Goal: Task Accomplishment & Management: Complete application form

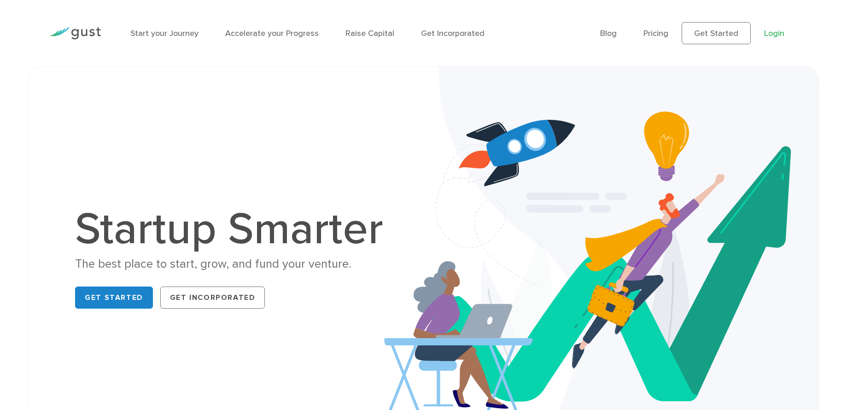
click at [770, 31] on link "Login" at bounding box center [774, 34] width 20 height 10
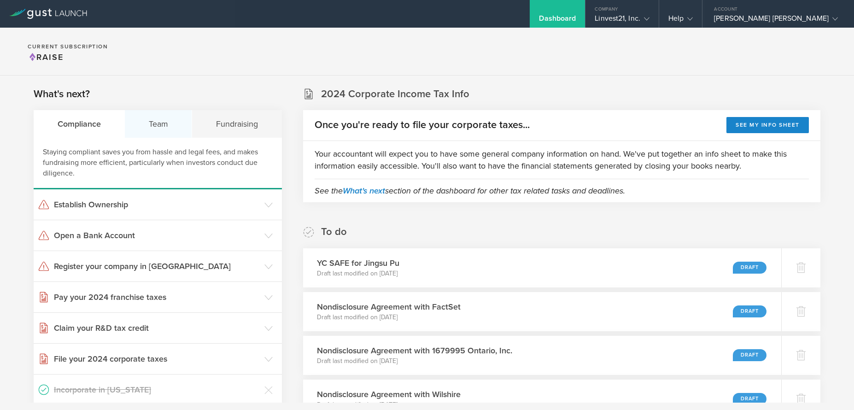
click at [153, 126] on div "Team" at bounding box center [158, 124] width 67 height 28
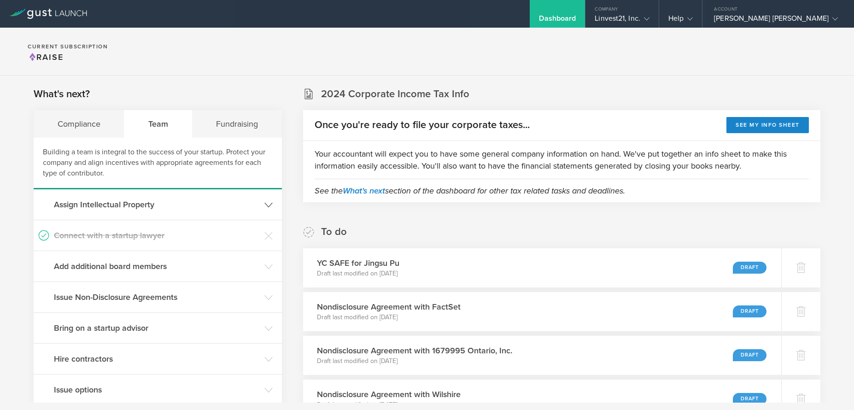
click at [110, 207] on h3 "Assign Intellectual Property" at bounding box center [157, 204] width 206 height 12
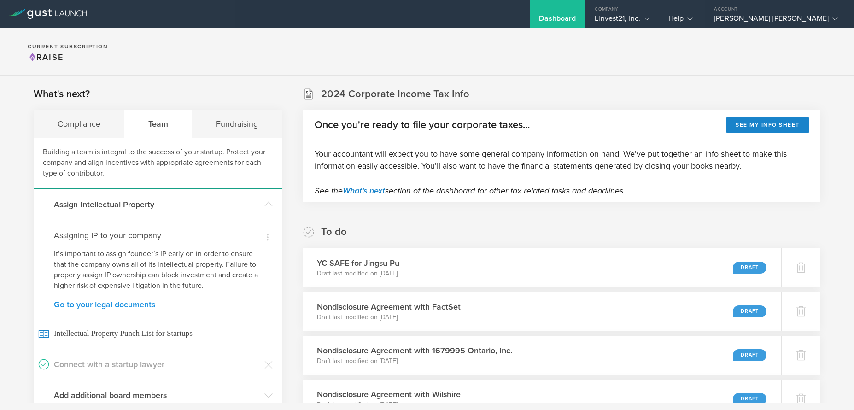
click at [123, 306] on link "Go to your legal documents" at bounding box center [158, 304] width 208 height 8
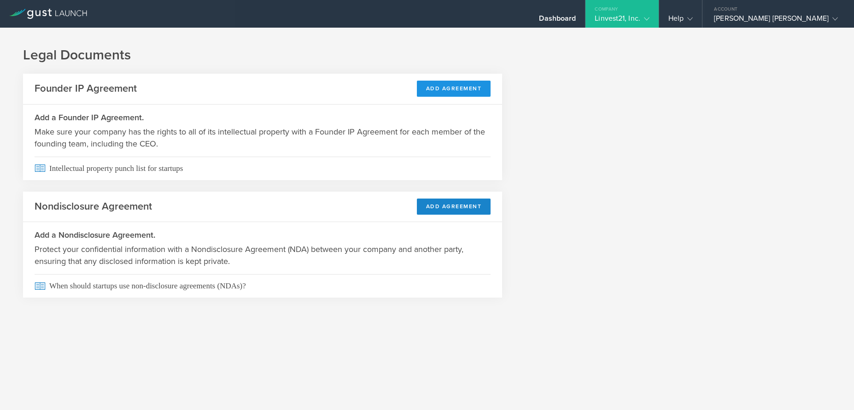
click at [455, 90] on button "Add Agreement" at bounding box center [454, 89] width 74 height 16
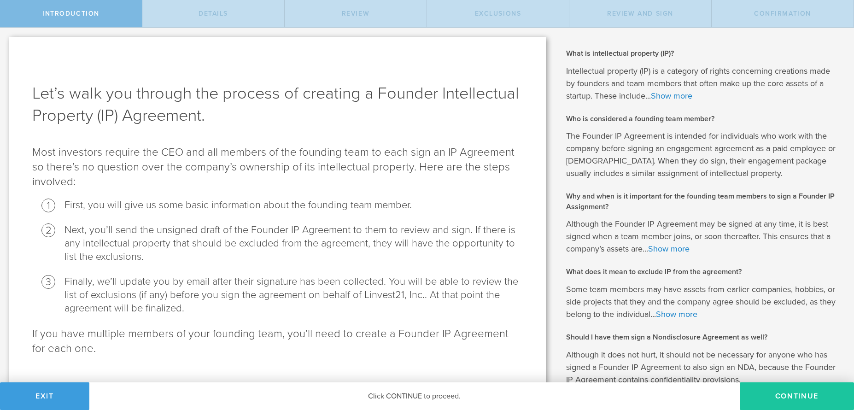
click at [763, 401] on button "Continue" at bounding box center [797, 396] width 114 height 28
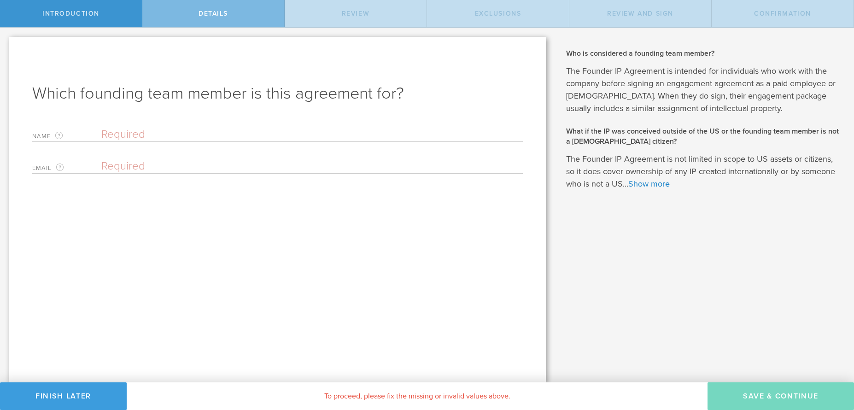
click at [143, 135] on input "text" at bounding box center [311, 135] width 421 height 14
type input "[PERSON_NAME]"
paste input "[EMAIL_ADDRESS][DOMAIN_NAME]"
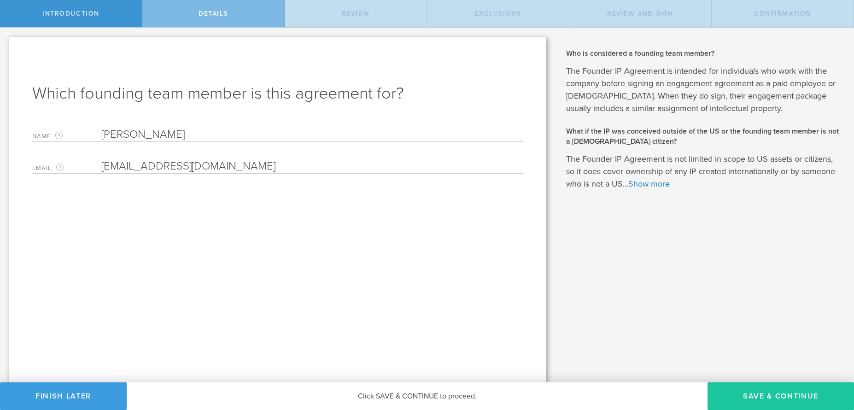
type input "[EMAIL_ADDRESS][DOMAIN_NAME]"
click at [759, 398] on button "Save & Continue" at bounding box center [780, 396] width 146 height 28
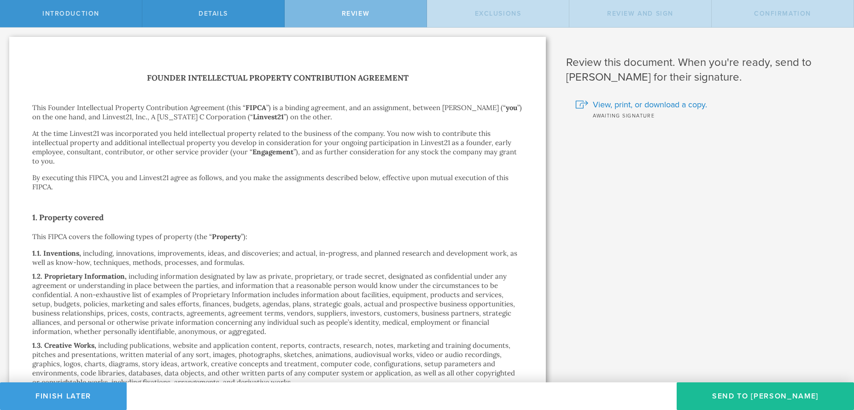
click at [759, 398] on button "Send To Gilliam Murt" at bounding box center [764, 396] width 177 height 28
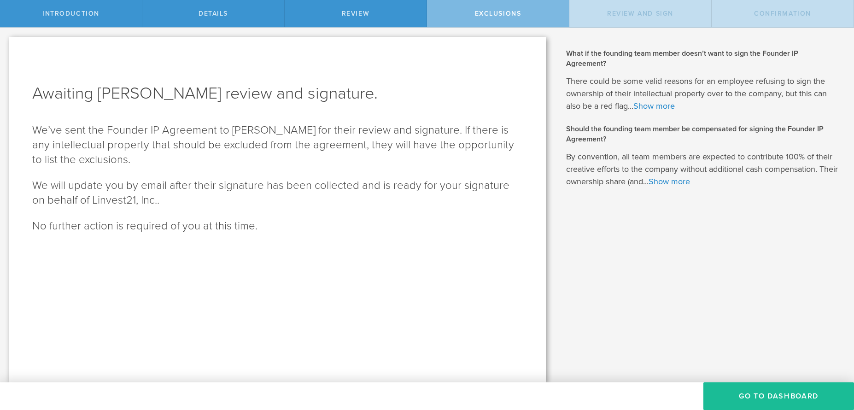
click at [759, 398] on button "Go To Dashboard" at bounding box center [778, 396] width 151 height 28
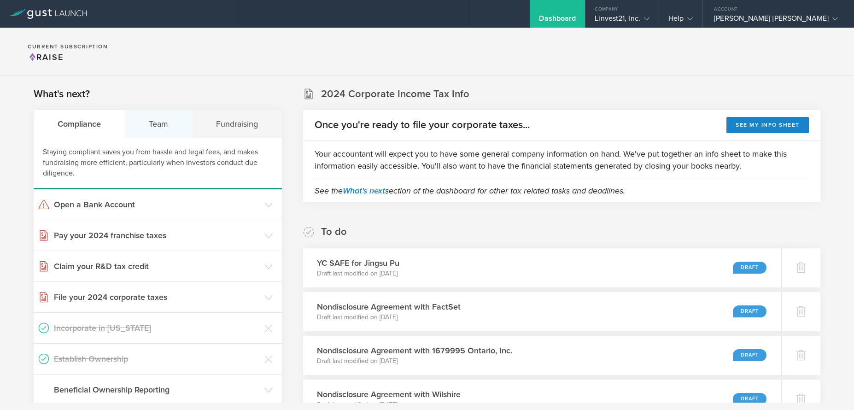
click at [160, 127] on div "Team" at bounding box center [158, 124] width 67 height 28
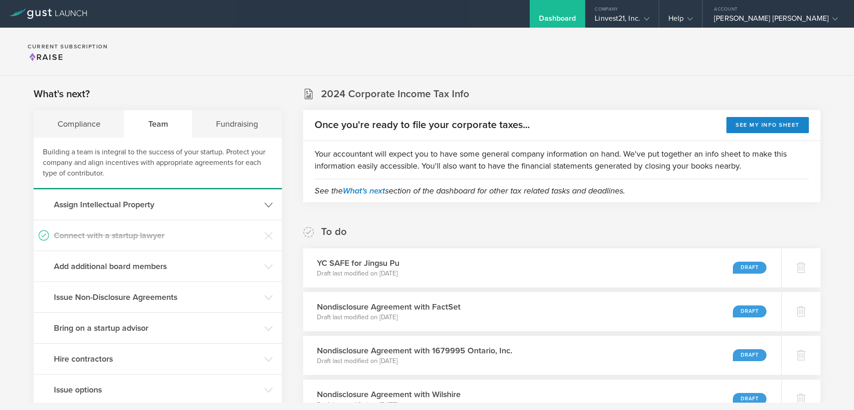
click at [133, 211] on header "Assign Intellectual Property" at bounding box center [158, 204] width 248 height 30
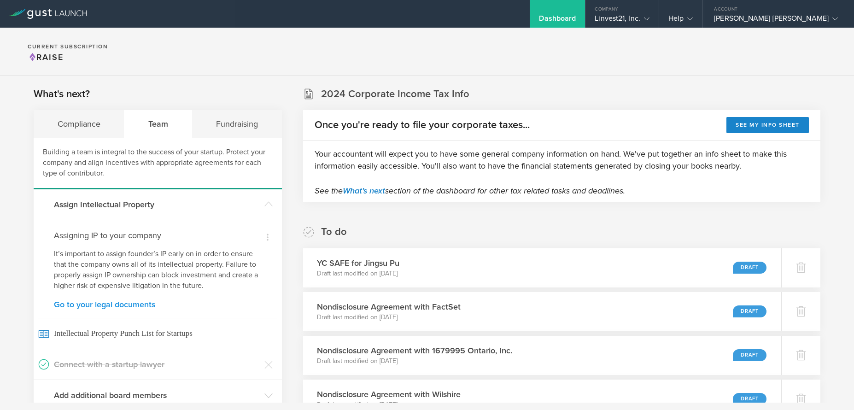
click at [130, 303] on link "Go to your legal documents" at bounding box center [158, 304] width 208 height 8
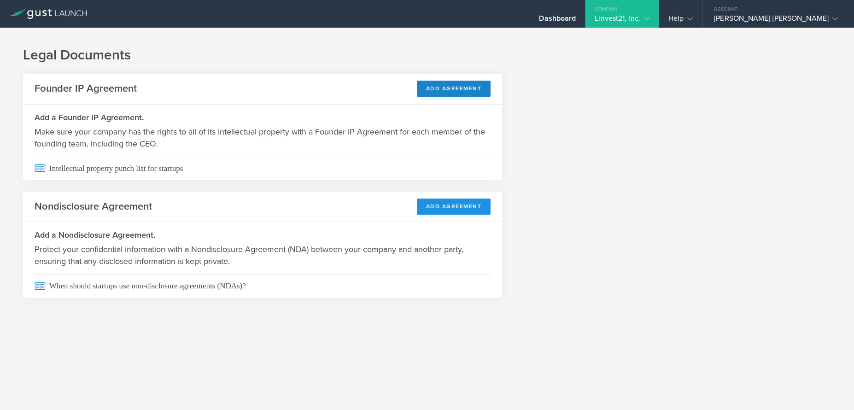
click at [429, 208] on button "Add Agreement" at bounding box center [454, 206] width 74 height 16
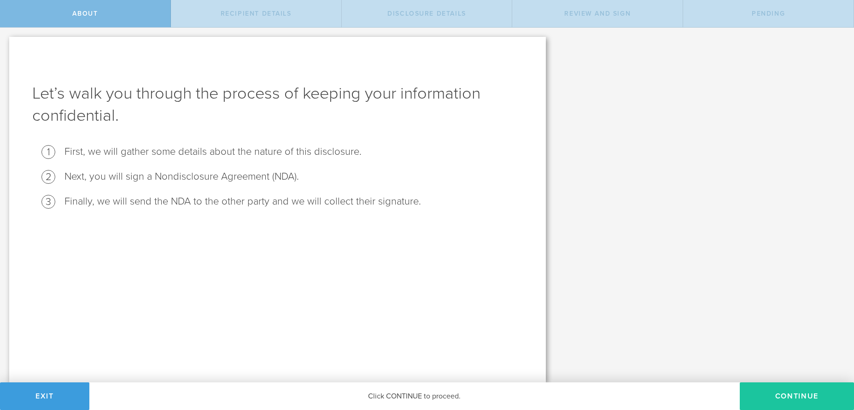
click at [776, 391] on button "Continue" at bounding box center [797, 396] width 114 height 28
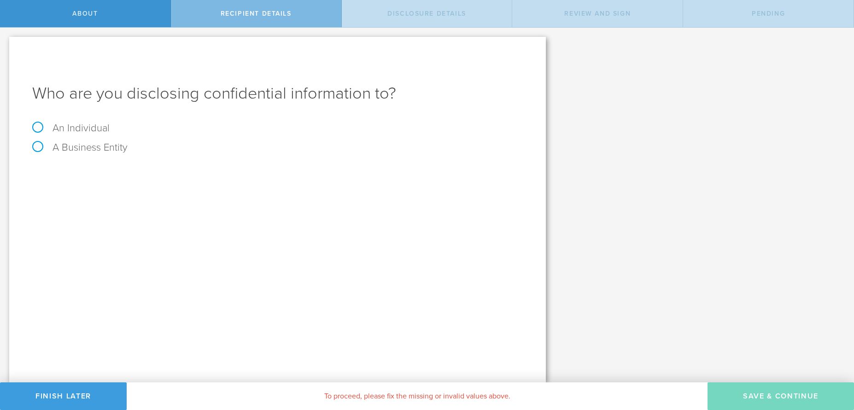
click at [79, 124] on label "An Individual" at bounding box center [70, 128] width 77 height 12
click at [6, 42] on input "An Individual" at bounding box center [3, 35] width 6 height 15
radio input "true"
click at [169, 166] on div "Name The first and last name of the person that you are disclosing confidential…" at bounding box center [277, 171] width 490 height 19
click at [169, 166] on input "text" at bounding box center [311, 173] width 421 height 14
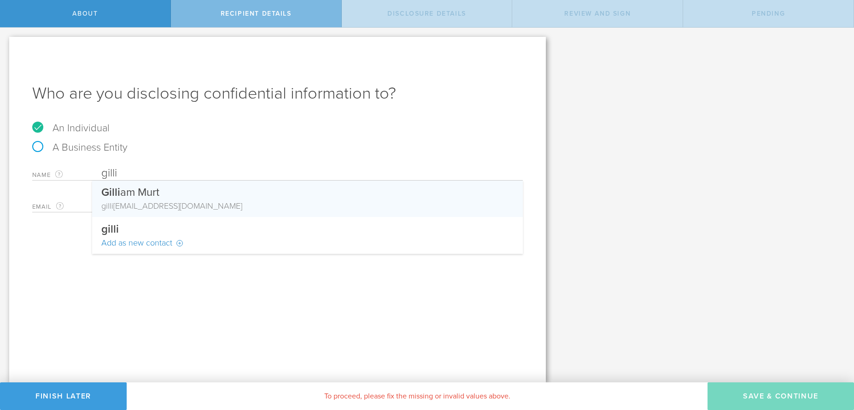
click at [157, 201] on div "gilli [EMAIL_ADDRESS][DOMAIN_NAME]" at bounding box center [307, 206] width 412 height 12
type input "[PERSON_NAME]"
type input "[EMAIL_ADDRESS][DOMAIN_NAME]"
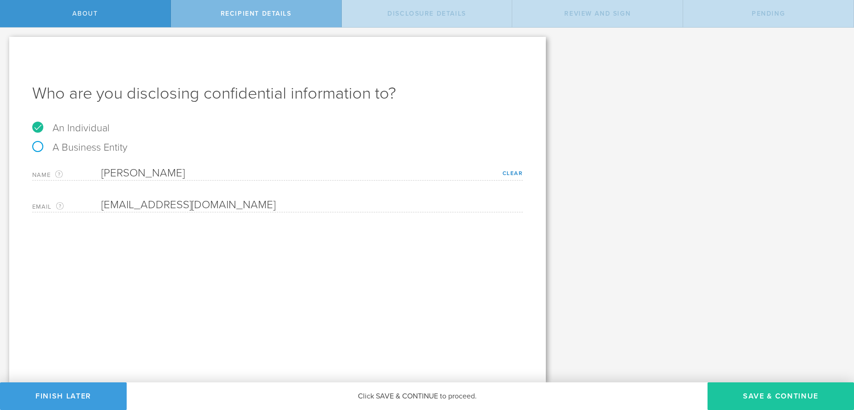
click at [766, 397] on button "Save & Continue" at bounding box center [780, 396] width 146 height 28
select select "string:5 years"
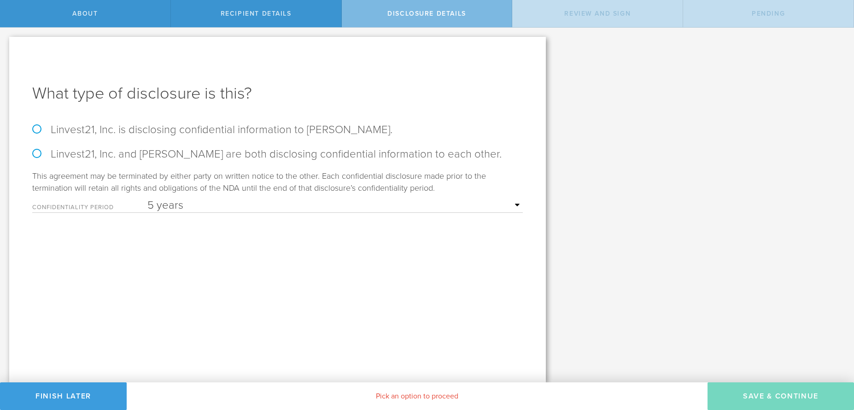
click at [249, 136] on label "Linvest21, Inc. is disclosing confidential information to Gilliam Murt." at bounding box center [277, 129] width 490 height 13
click at [6, 47] on input "Linvest21, Inc. is disclosing confidential information to Gilliam Murt." at bounding box center [3, 37] width 6 height 19
radio input "true"
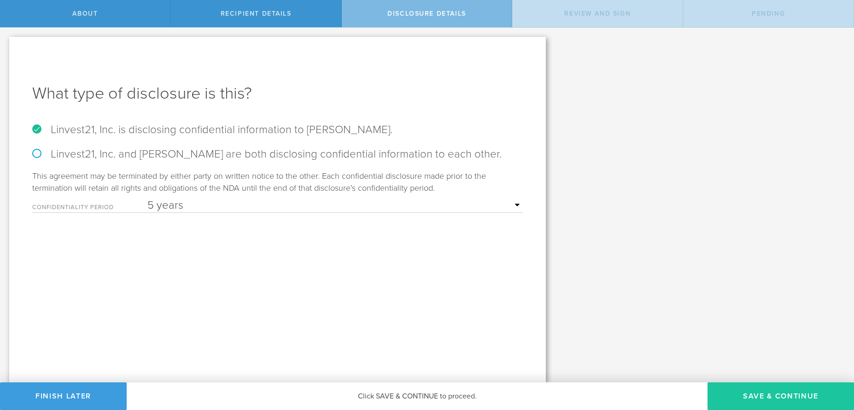
click at [783, 397] on button "Save & Continue" at bounding box center [780, 396] width 146 height 28
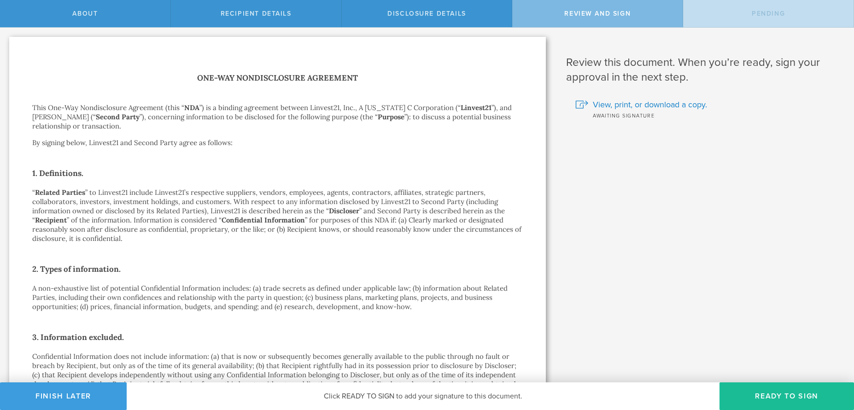
click at [783, 397] on button "Ready to Sign" at bounding box center [786, 396] width 134 height 28
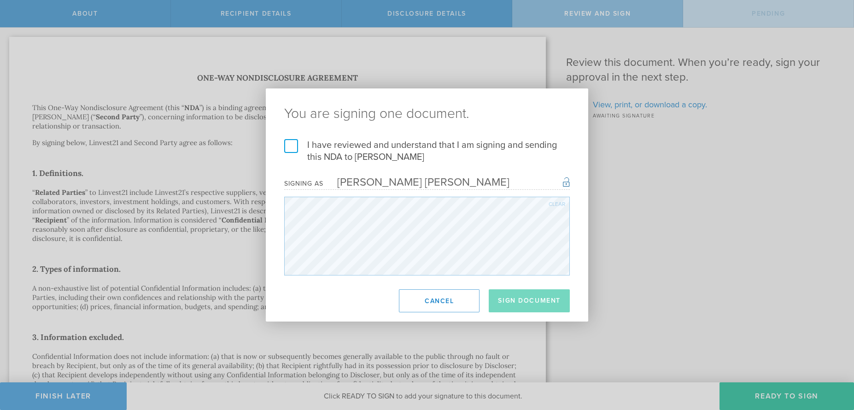
click at [286, 146] on label "I have reviewed and understand that I am signing and sending this NDA to Gillia…" at bounding box center [427, 151] width 286 height 24
click at [0, 0] on input "I have reviewed and understand that I am signing and sending this NDA to Gillia…" at bounding box center [0, 0] width 0 height 0
click at [504, 301] on button "Sign Document" at bounding box center [529, 300] width 81 height 23
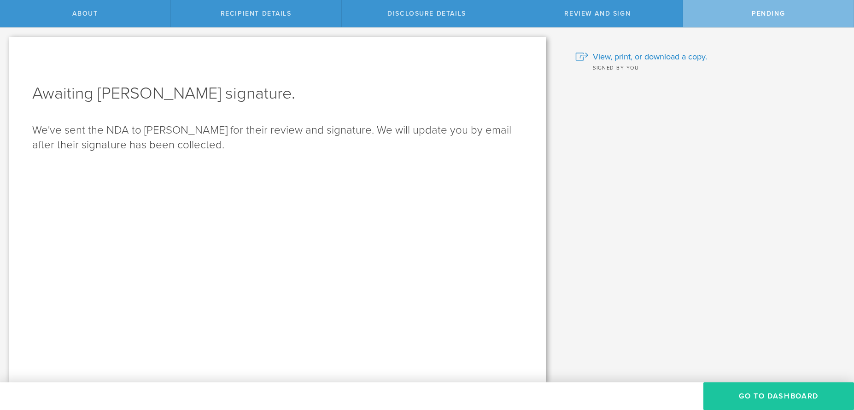
click at [755, 399] on button "Go to dashboard" at bounding box center [778, 396] width 151 height 28
